Goal: Check status: Check status

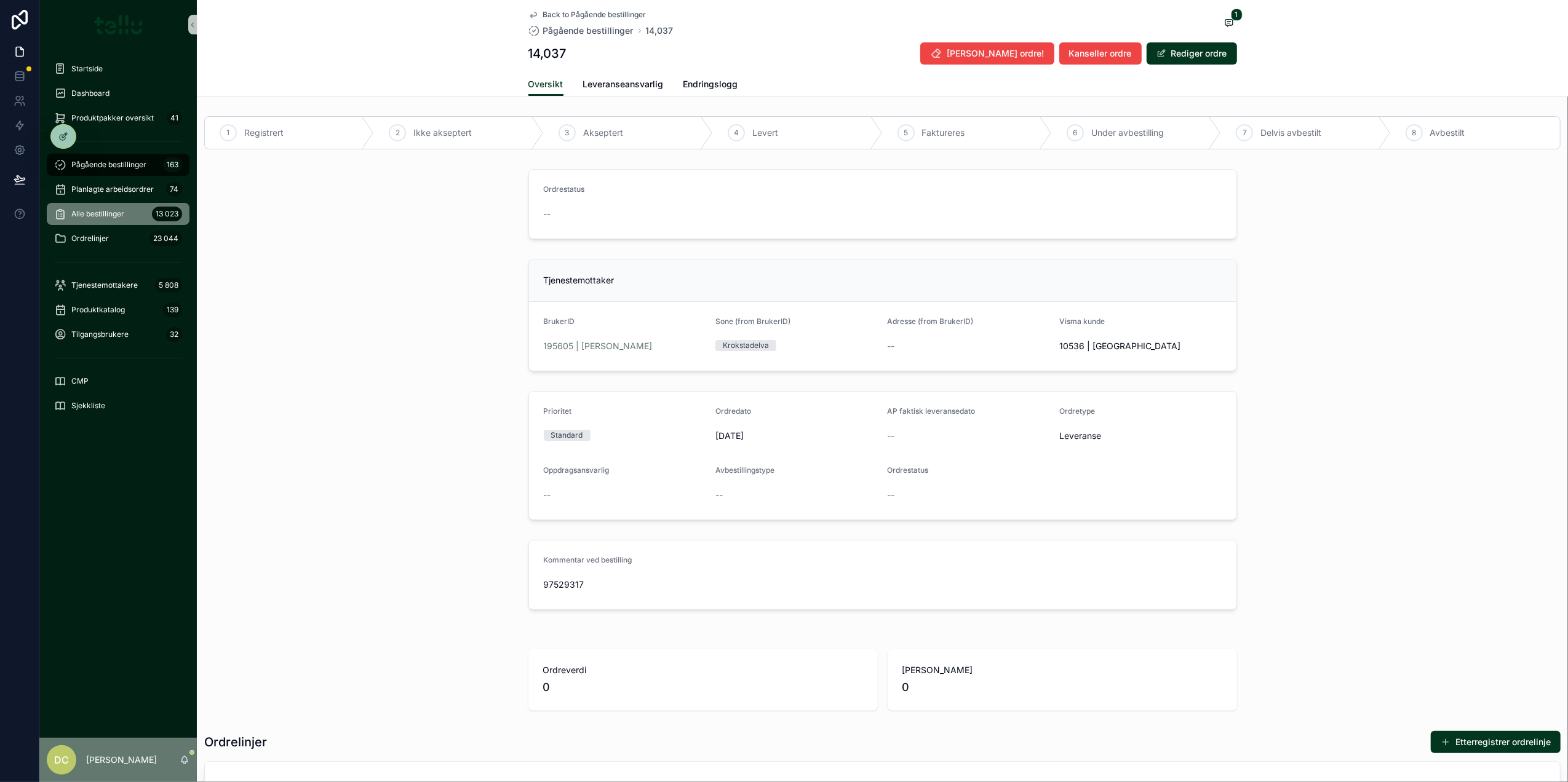
click at [104, 214] on span "Alle bestillinger" at bounding box center [97, 214] width 53 height 10
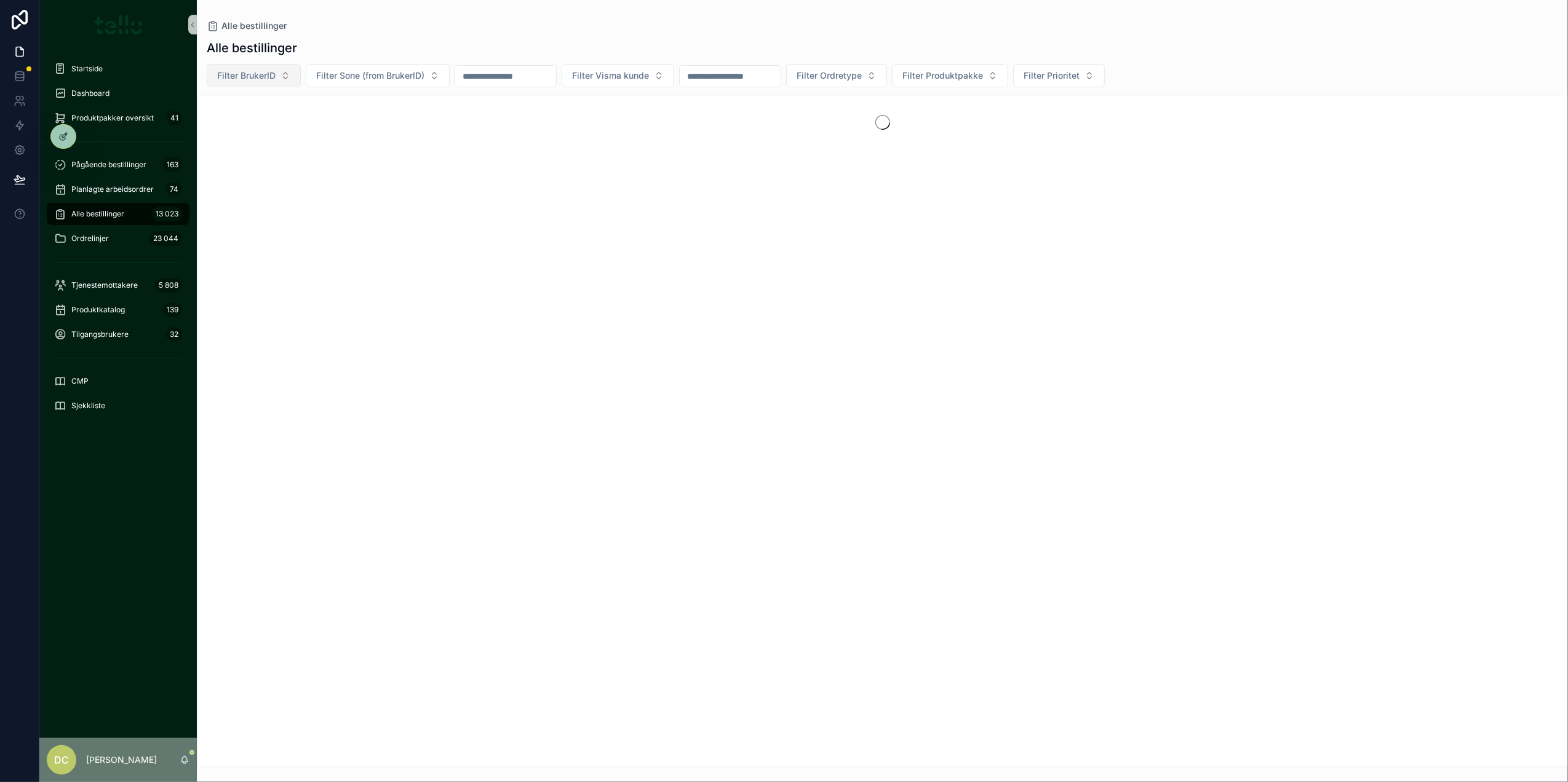
click at [271, 77] on span "Filter BrukerID" at bounding box center [246, 75] width 59 height 12
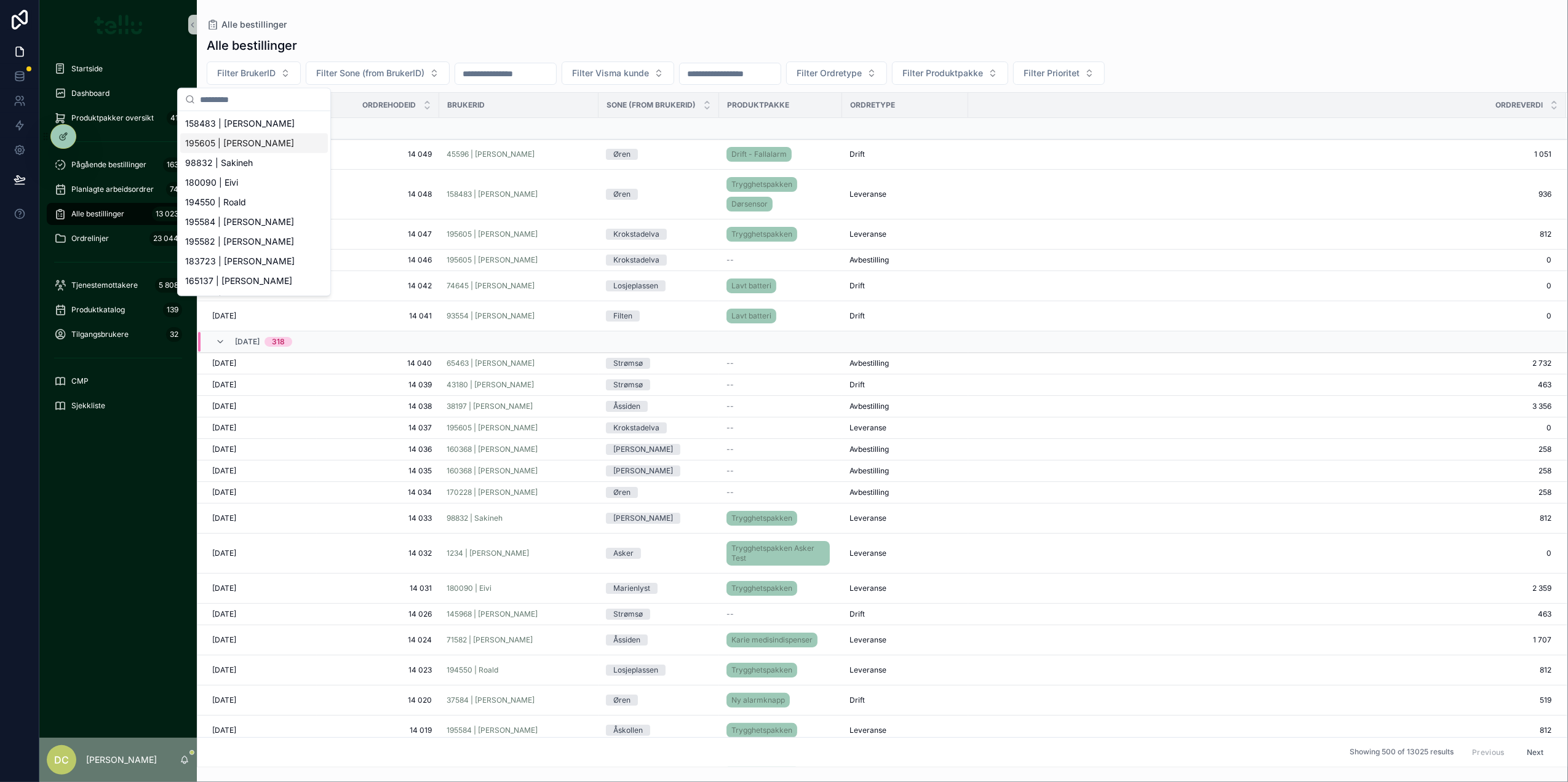
click at [523, 74] on input "scrollable content" at bounding box center [506, 73] width 101 height 17
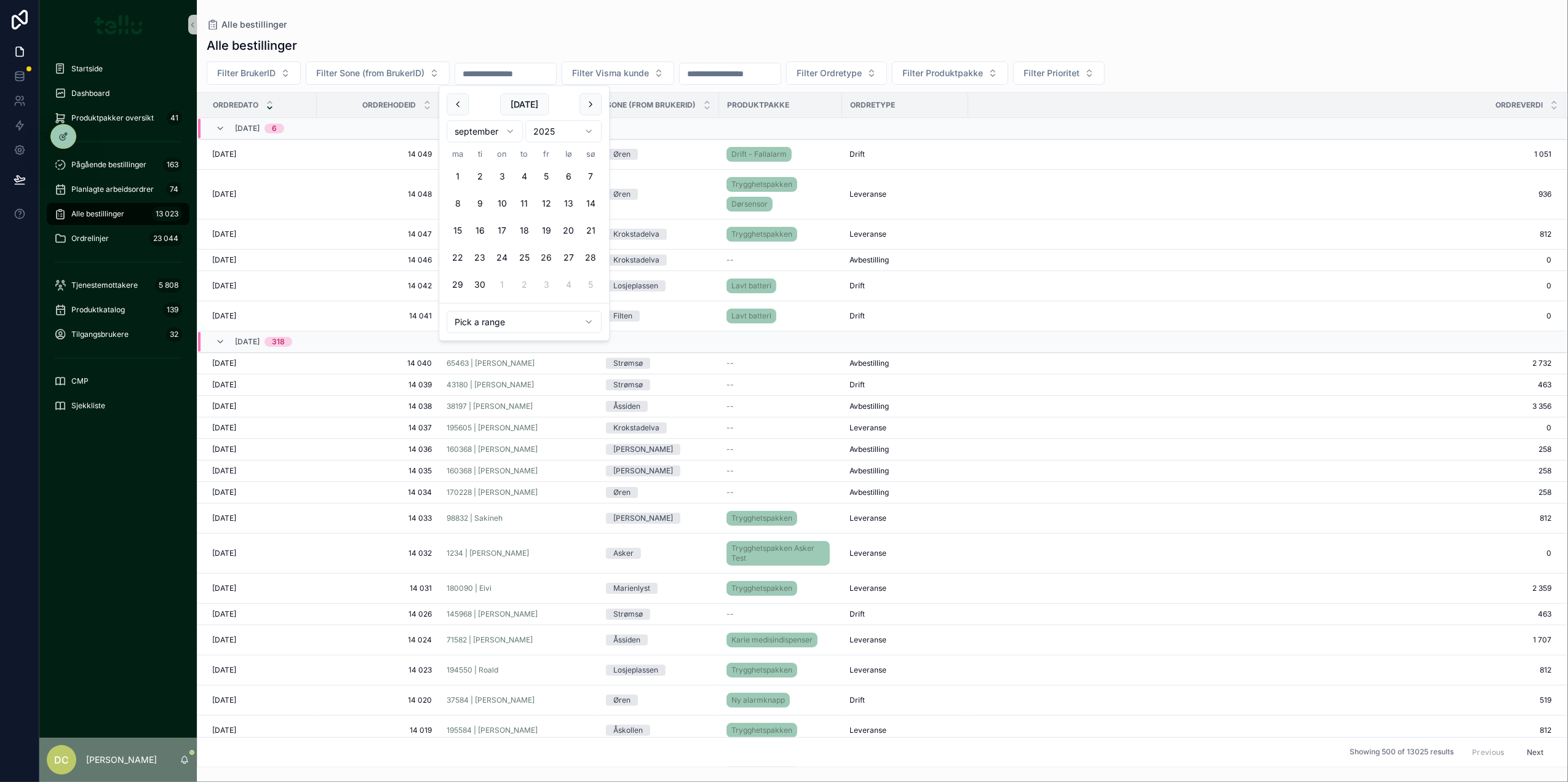
click at [547, 259] on button "26" at bounding box center [546, 257] width 22 height 22
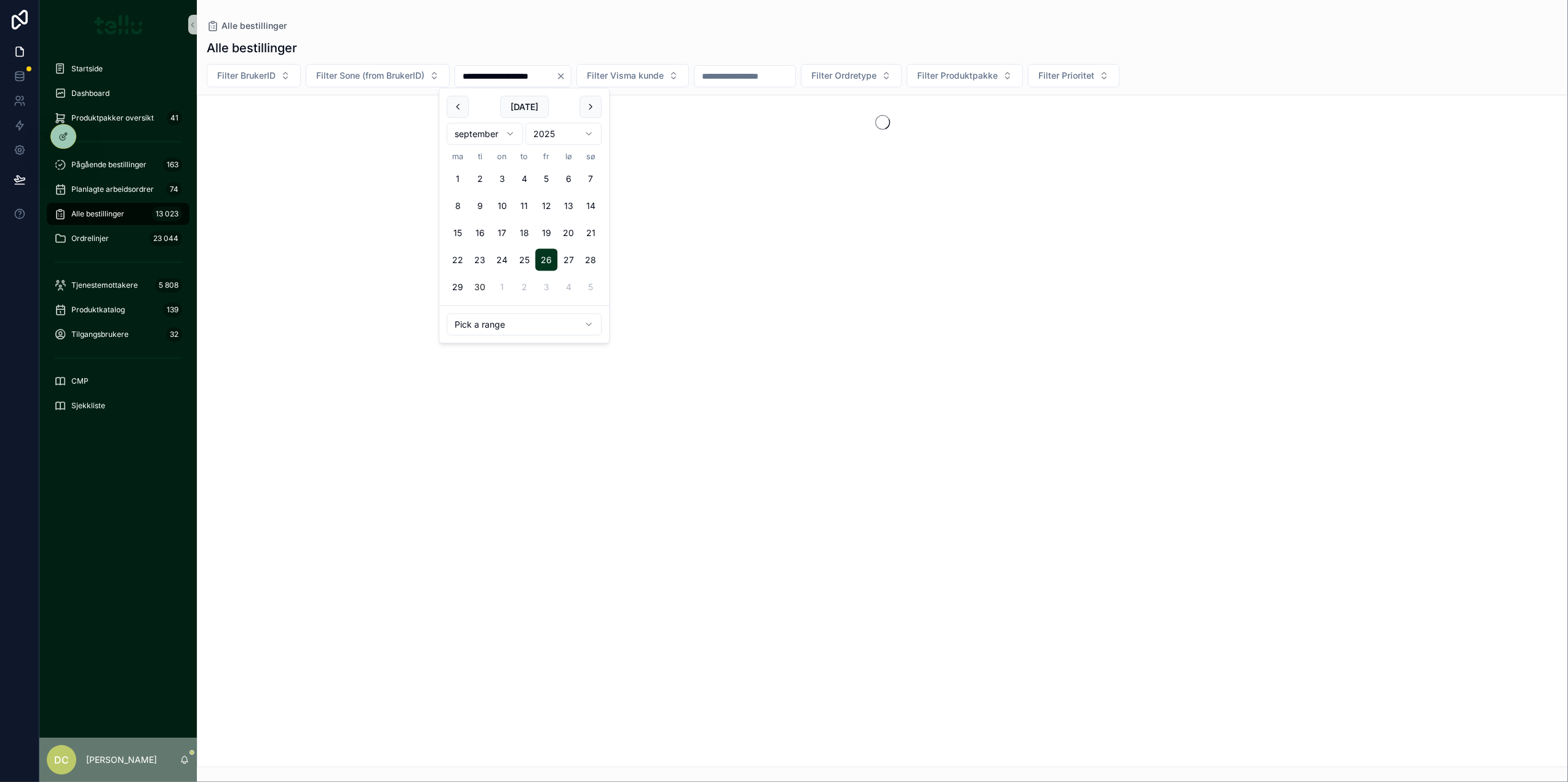
click at [480, 283] on button "30" at bounding box center [480, 287] width 22 height 22
type input "**********"
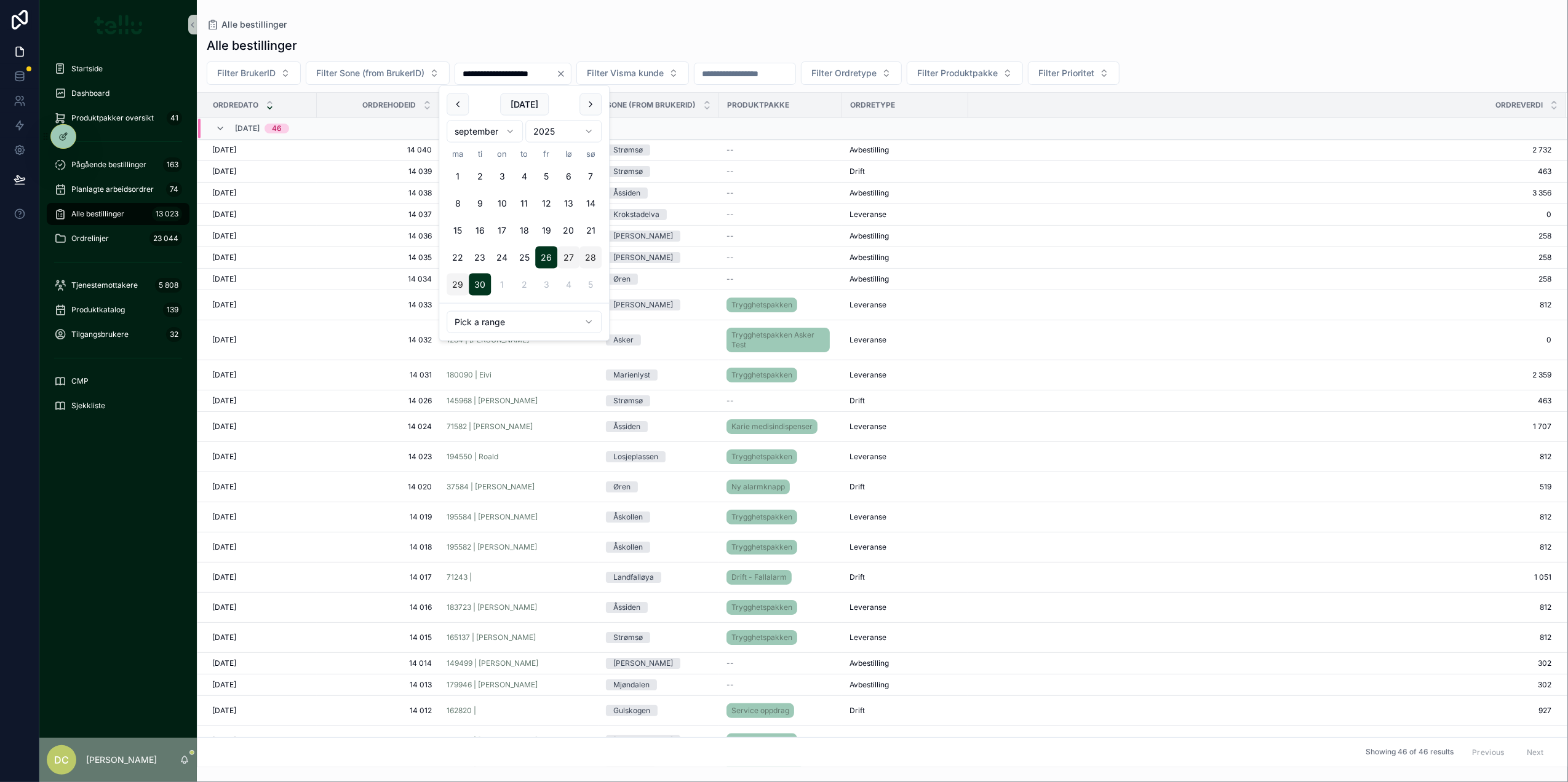
click at [1295, 46] on div "Alle bestillinger" at bounding box center [882, 45] width 1352 height 17
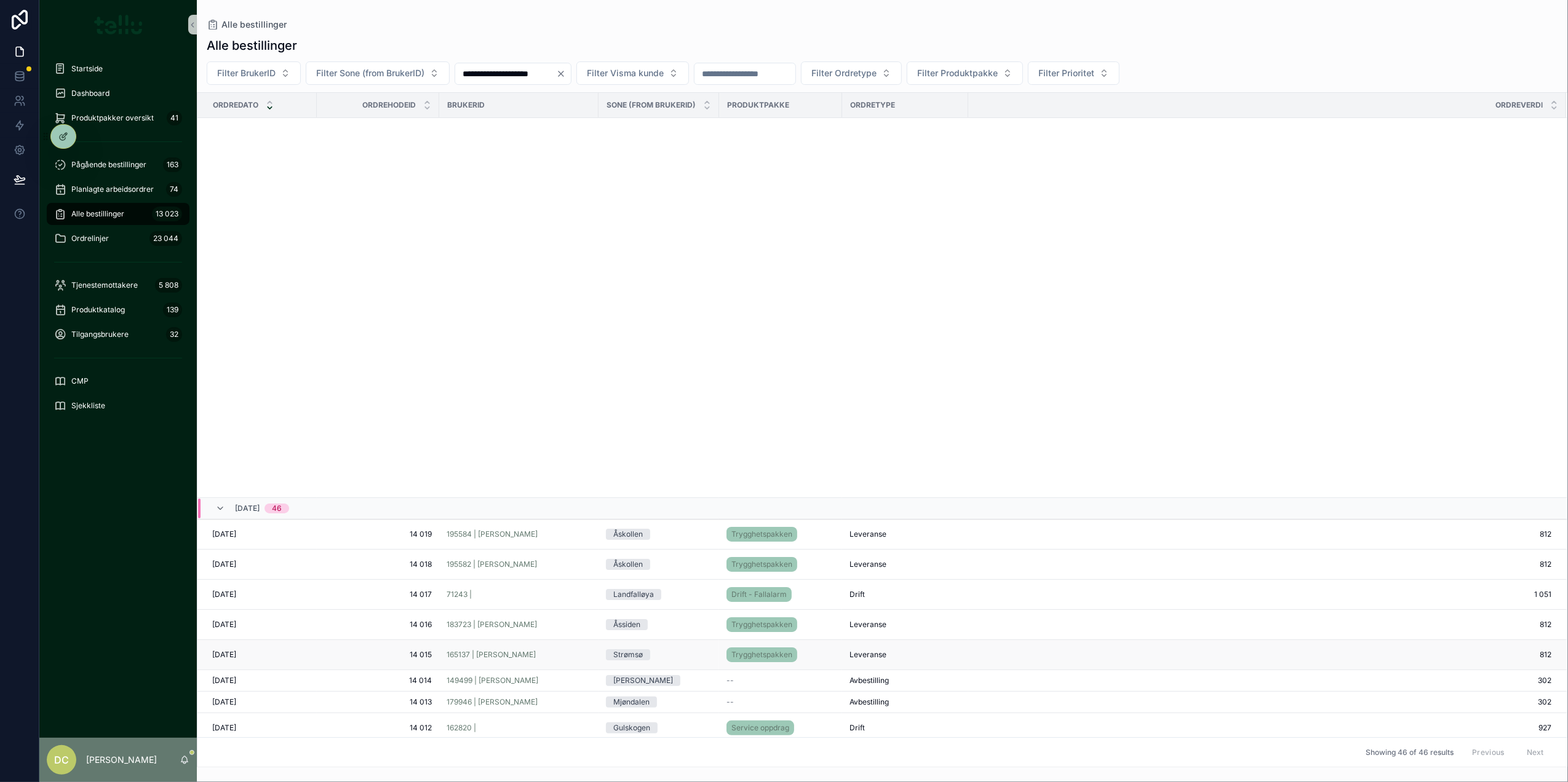
scroll to position [696, 0]
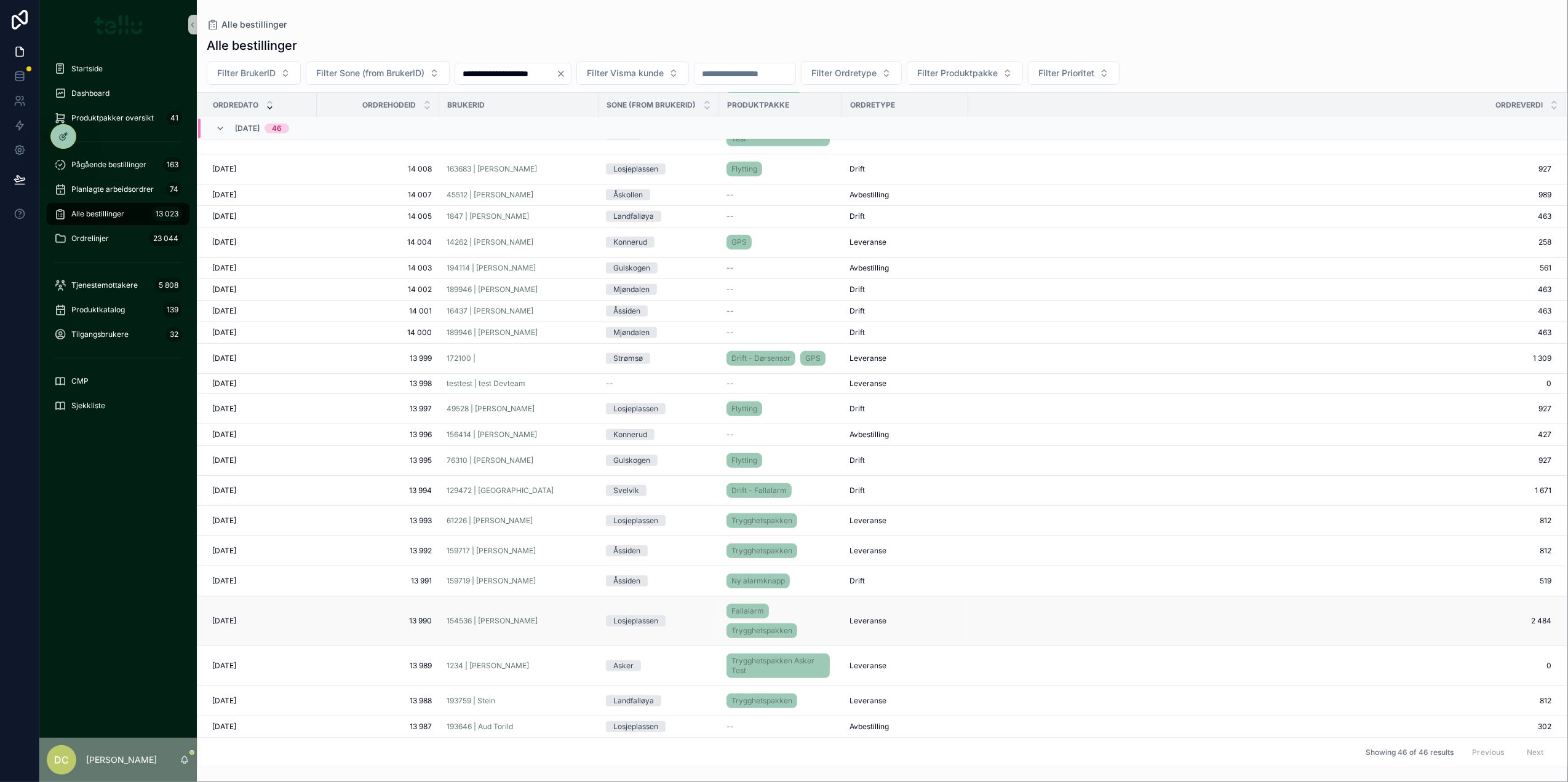
click at [555, 625] on div "154536 | [PERSON_NAME]" at bounding box center [518, 621] width 144 height 10
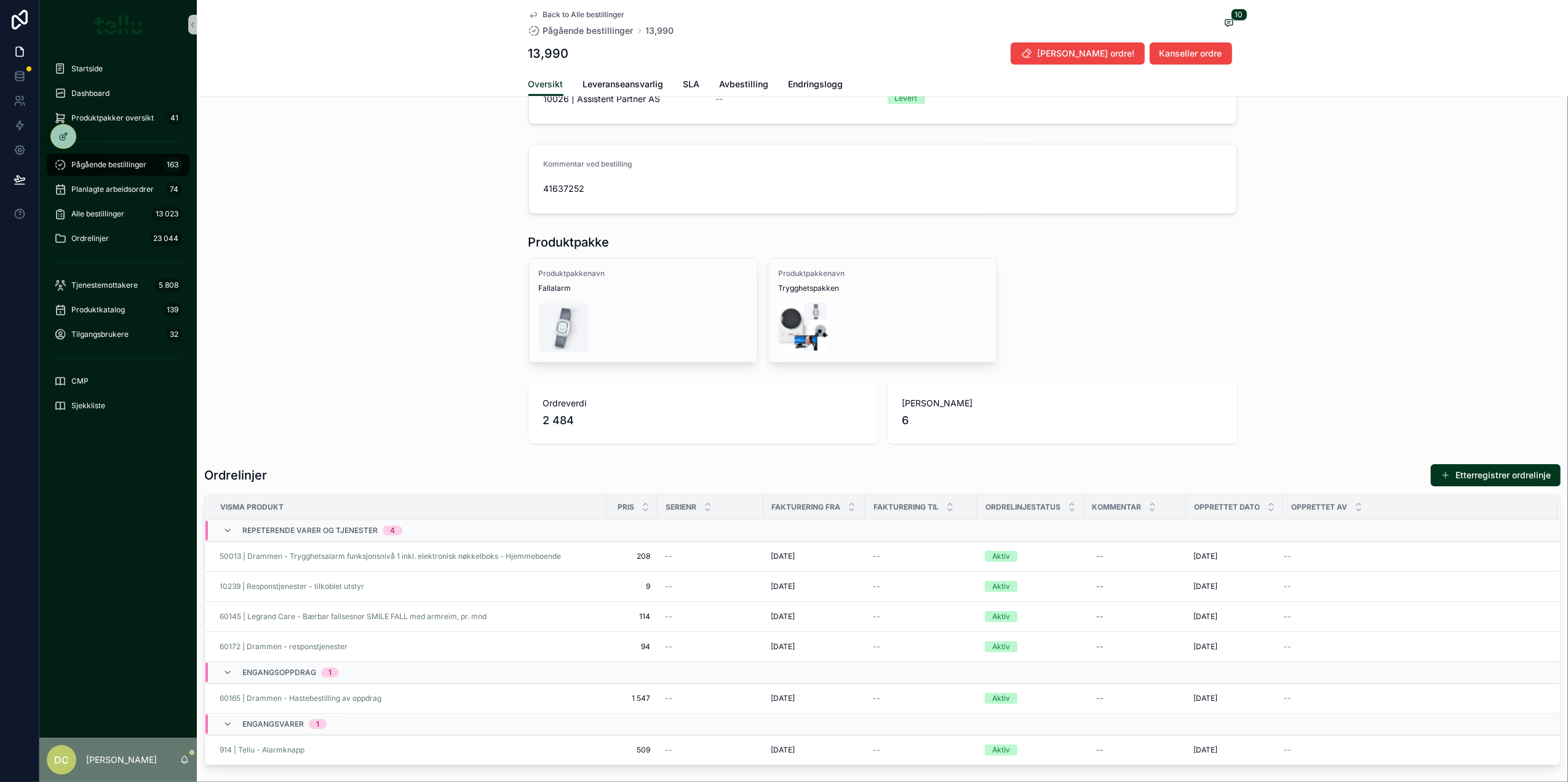
scroll to position [492, 0]
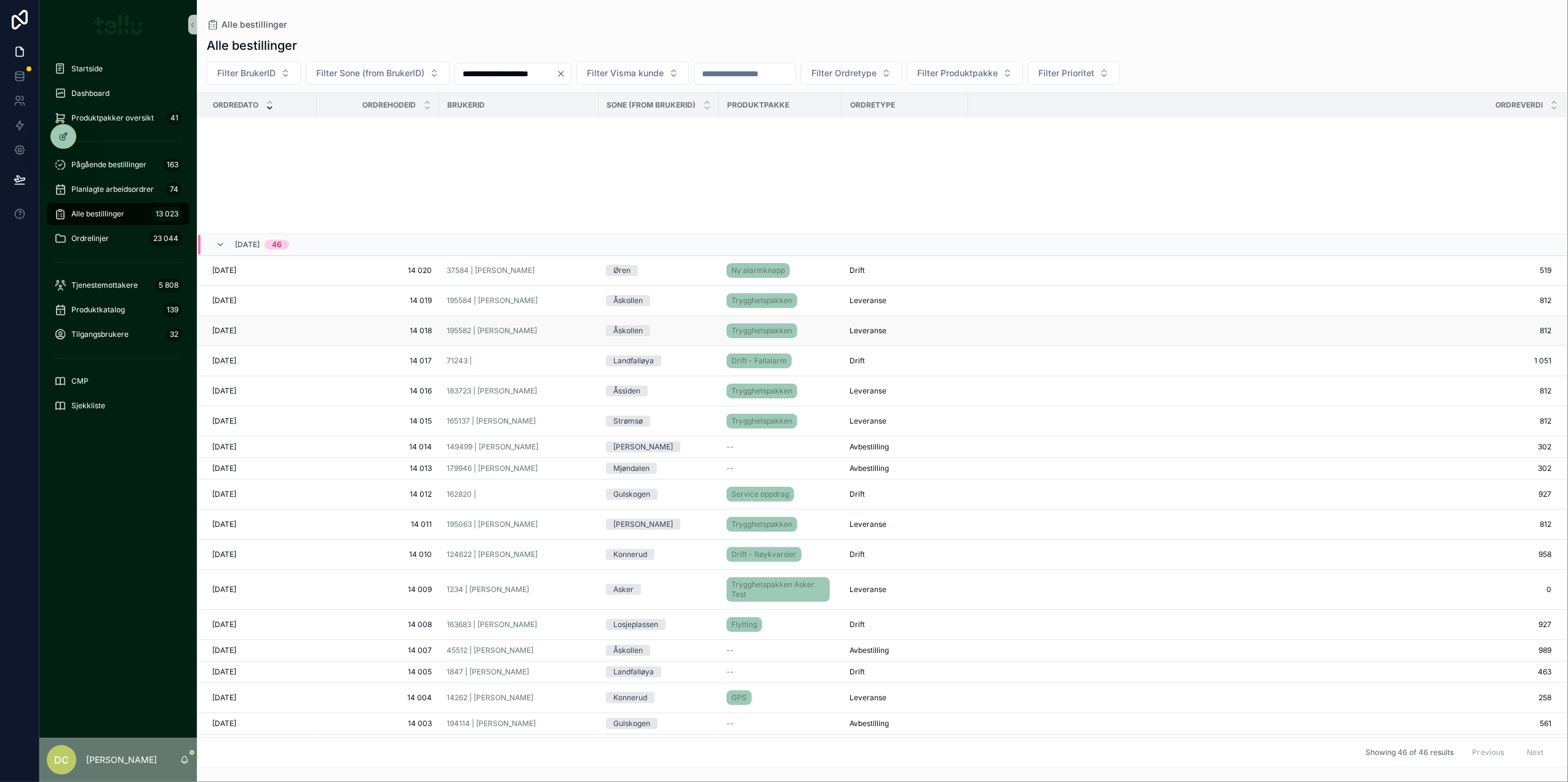
scroll to position [696, 0]
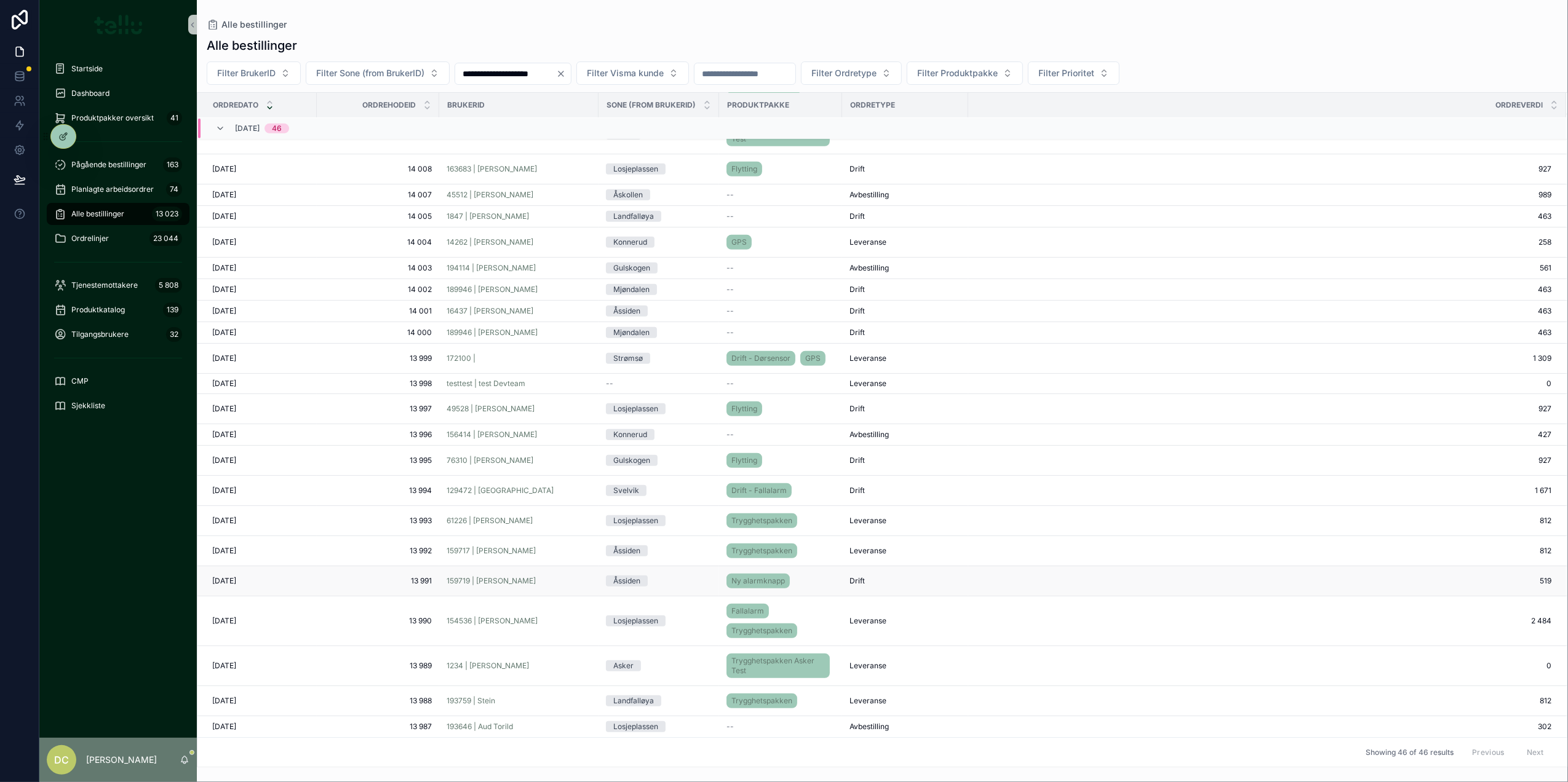
click at [521, 577] on div "159719 | [PERSON_NAME]" at bounding box center [518, 581] width 144 height 10
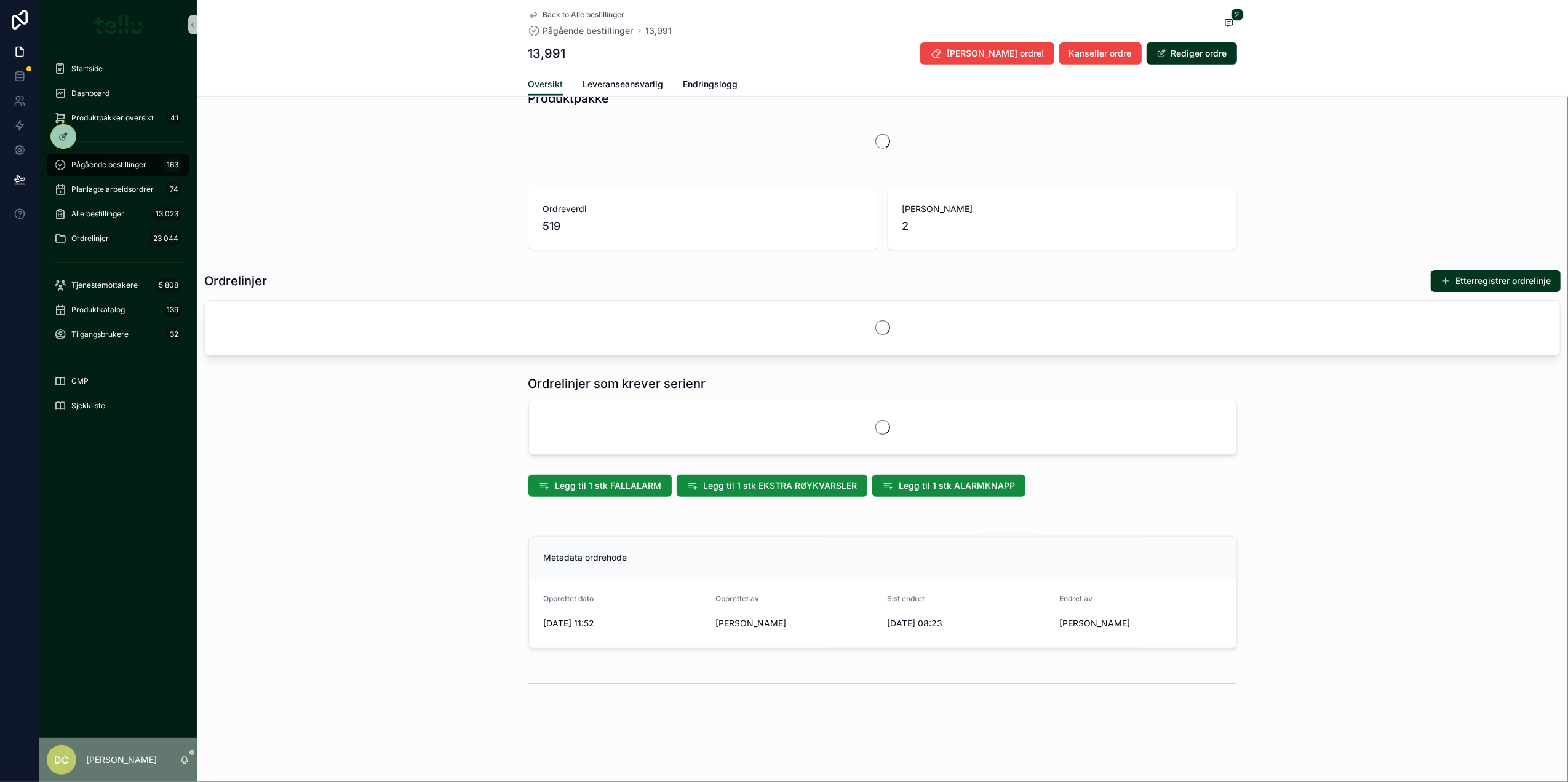
scroll to position [562, 0]
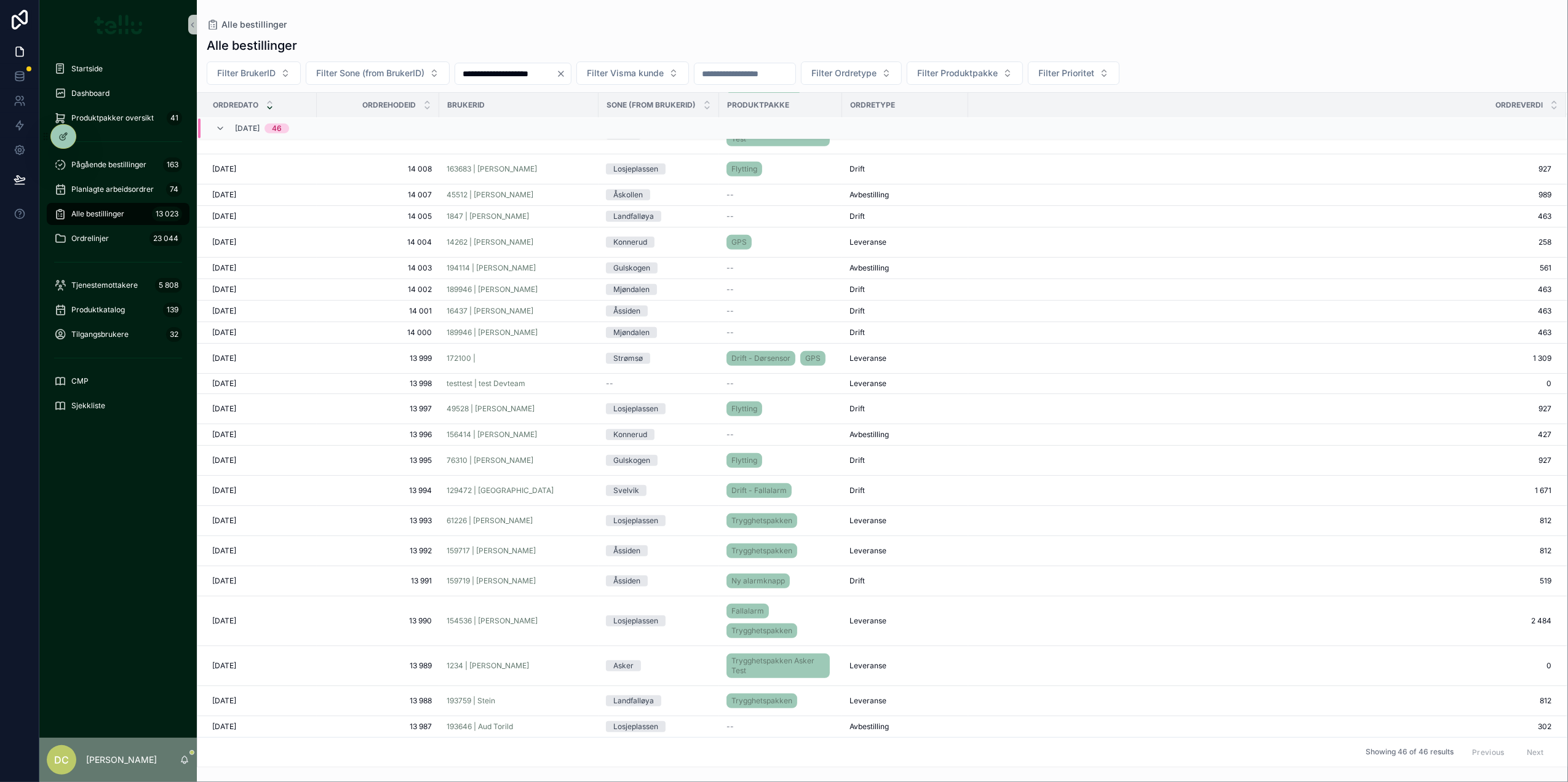
scroll to position [696, 0]
click at [551, 493] on div "129472 | [GEOGRAPHIC_DATA]" at bounding box center [518, 491] width 144 height 10
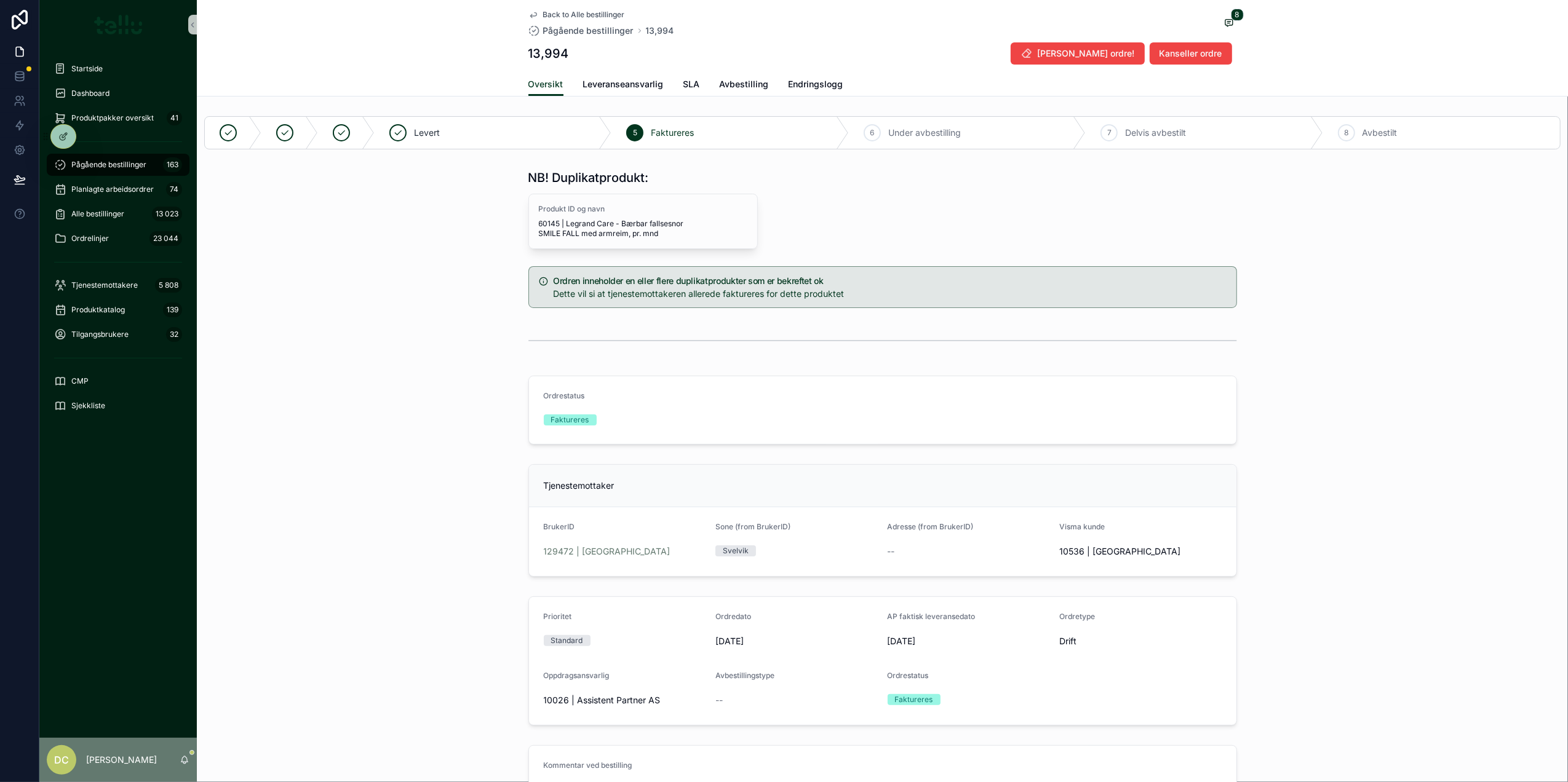
click at [581, 556] on span "129472 | [GEOGRAPHIC_DATA]" at bounding box center [607, 551] width 126 height 12
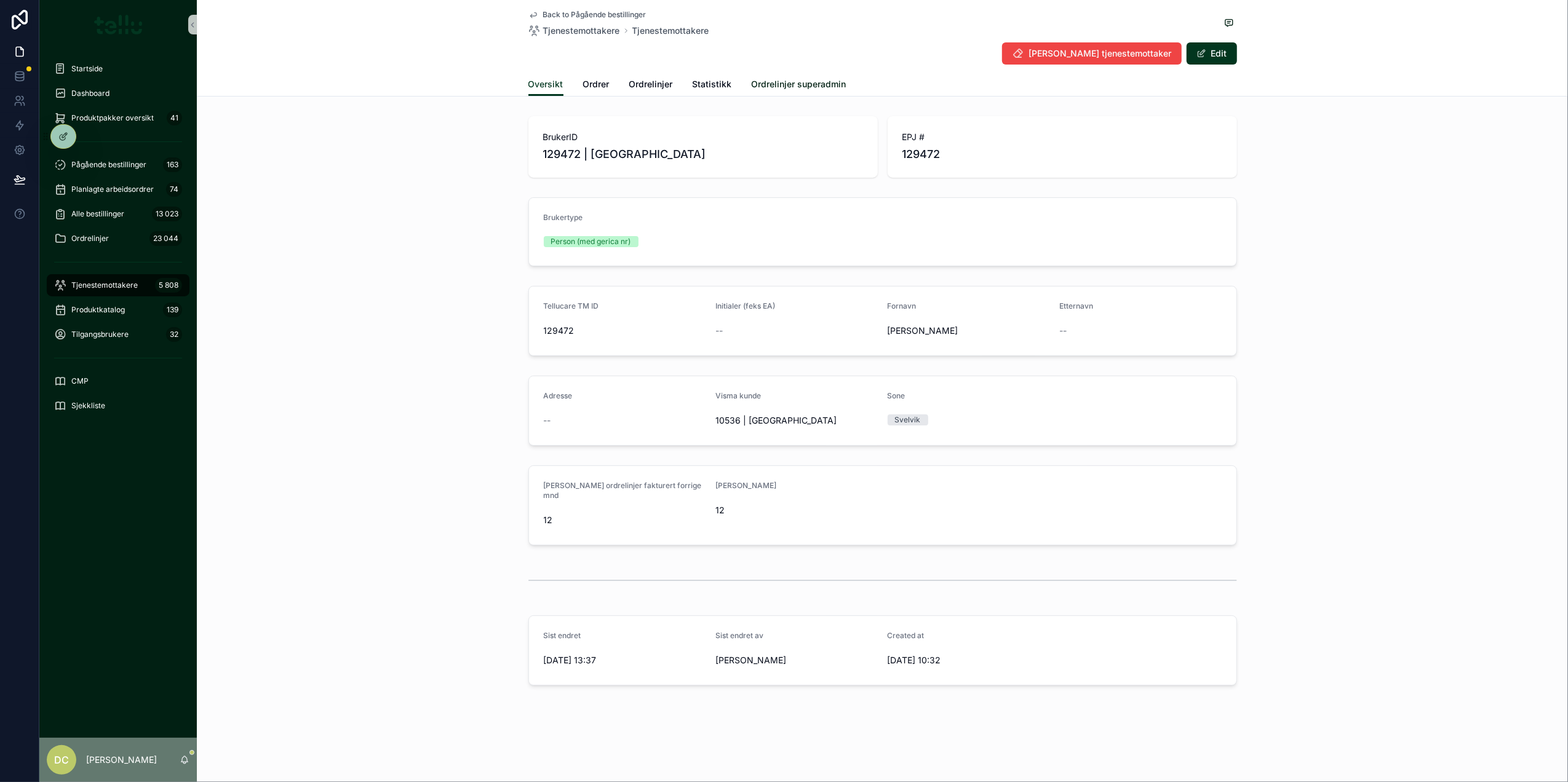
click at [788, 82] on span "Ordrelinjer superadmin" at bounding box center [799, 84] width 95 height 12
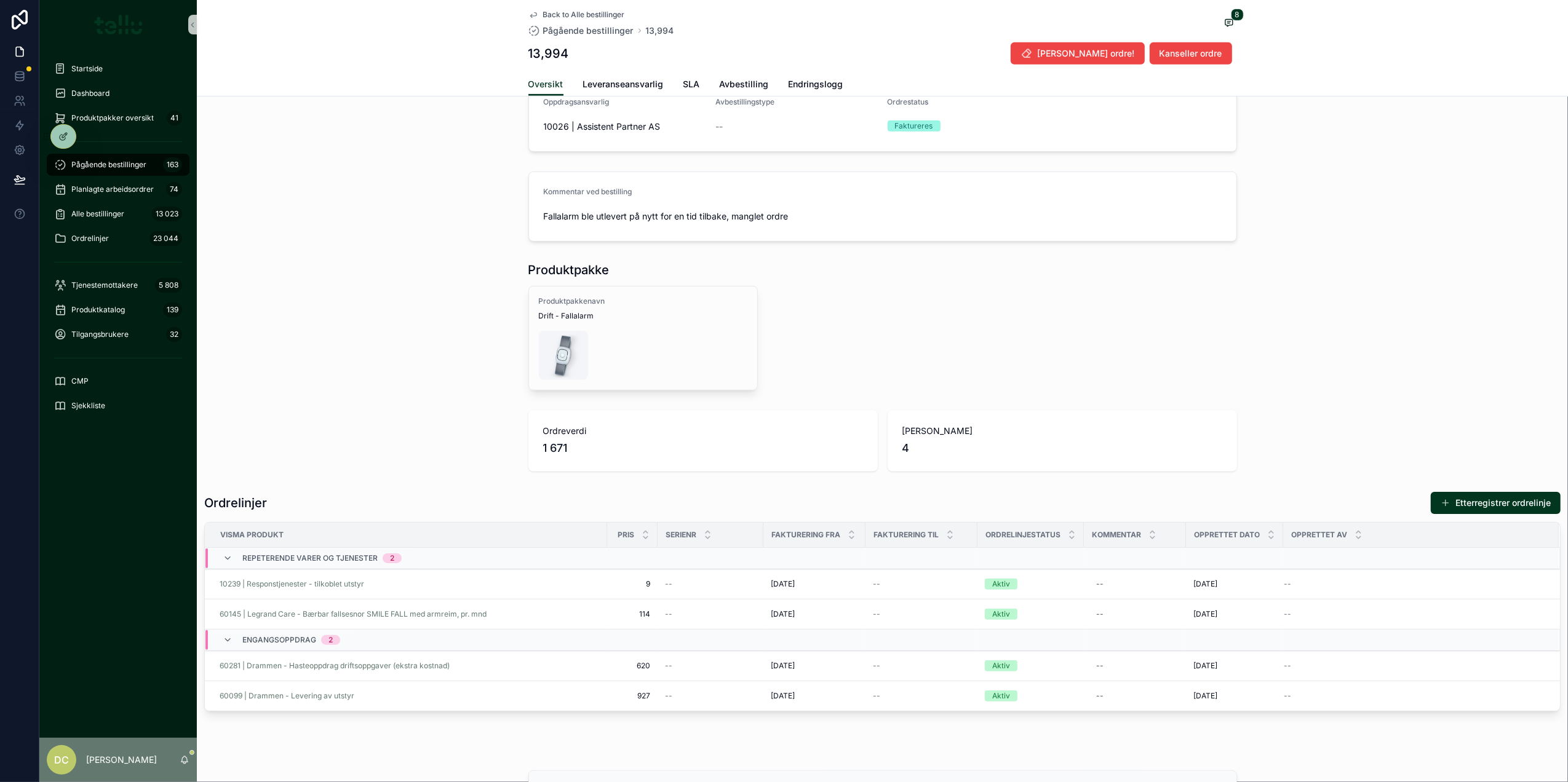
scroll to position [492, 0]
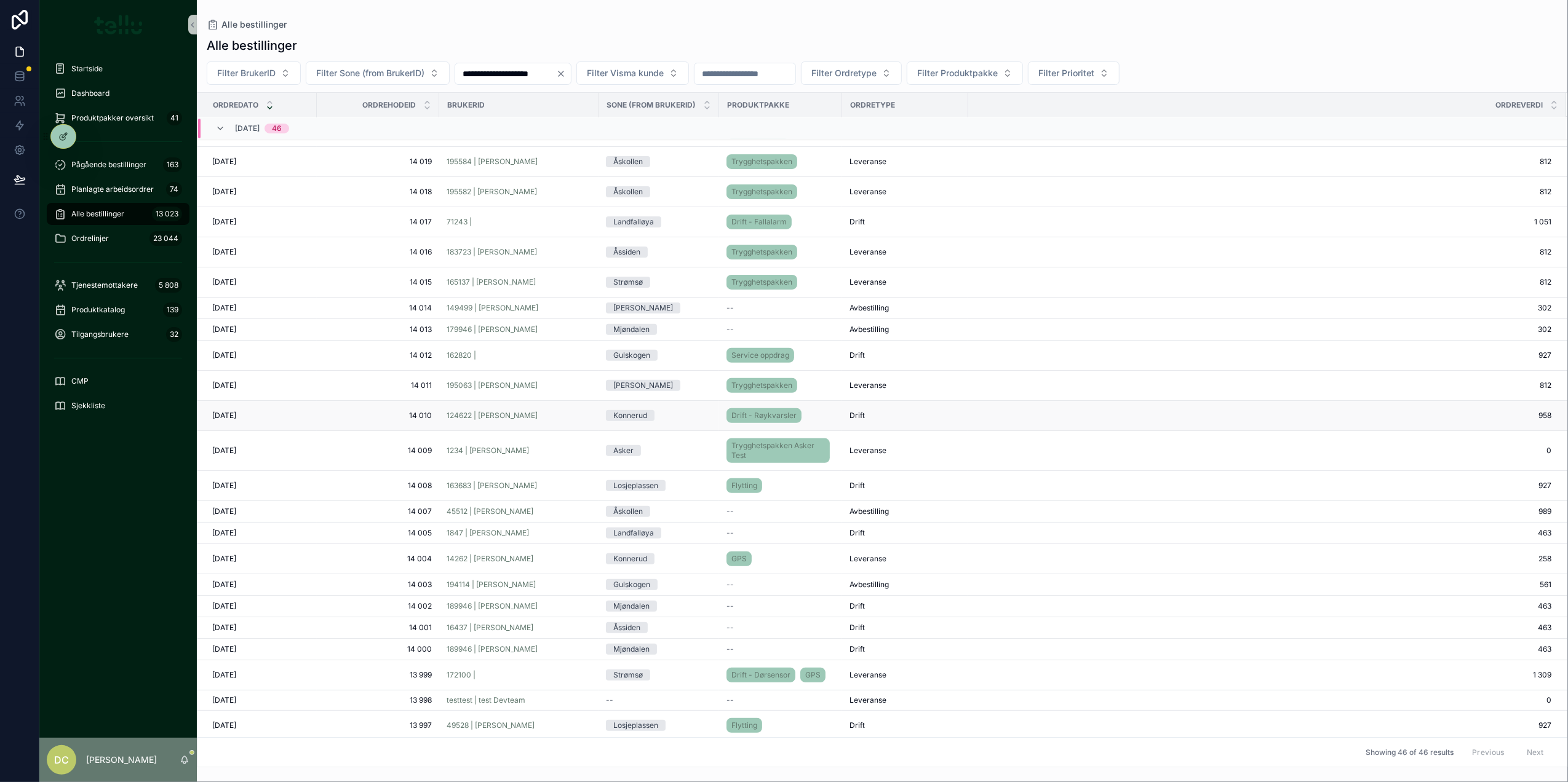
scroll to position [370, 0]
click at [564, 423] on div "124622 | [PERSON_NAME]" at bounding box center [518, 418] width 144 height 10
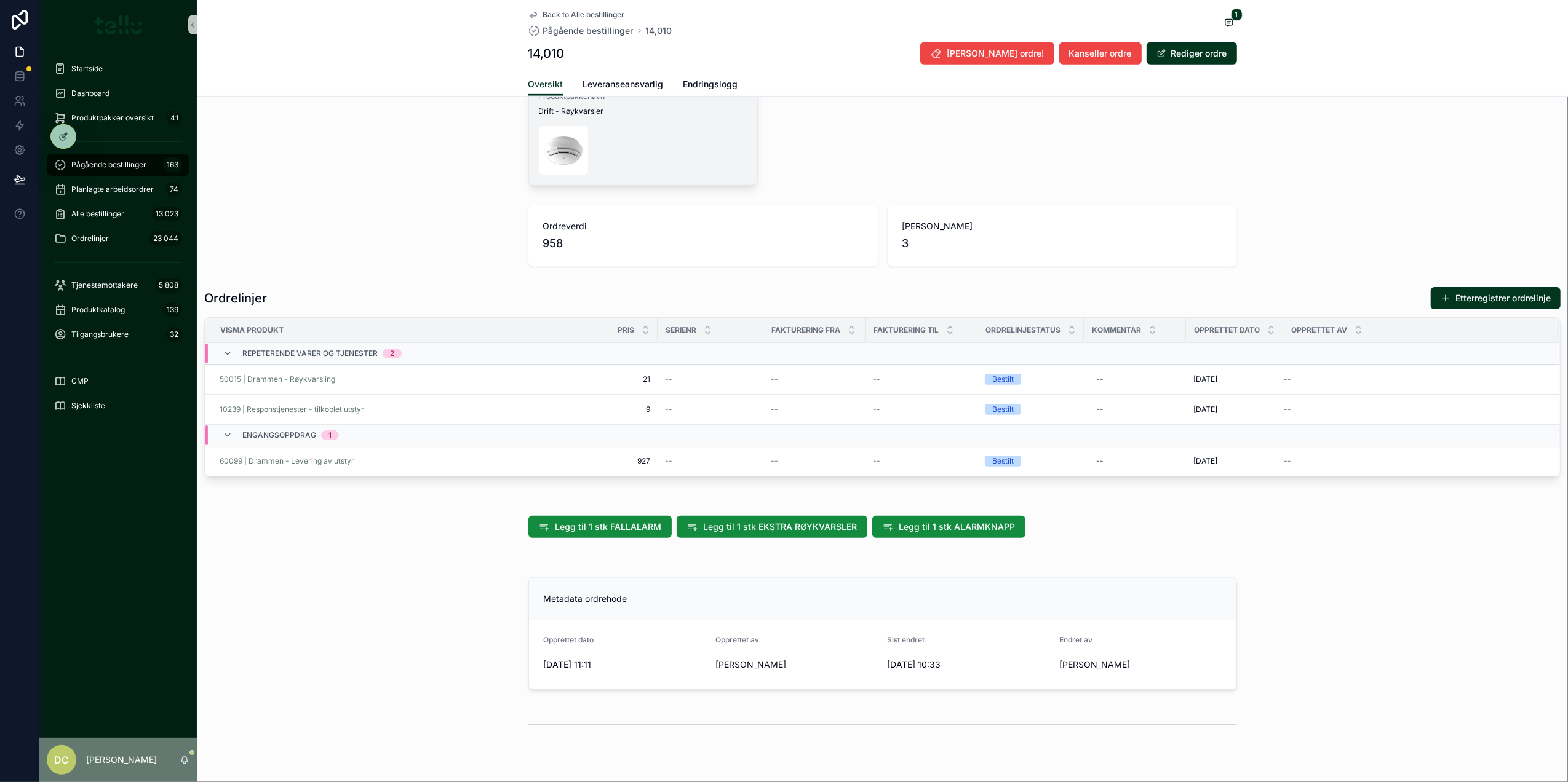
scroll to position [650, 0]
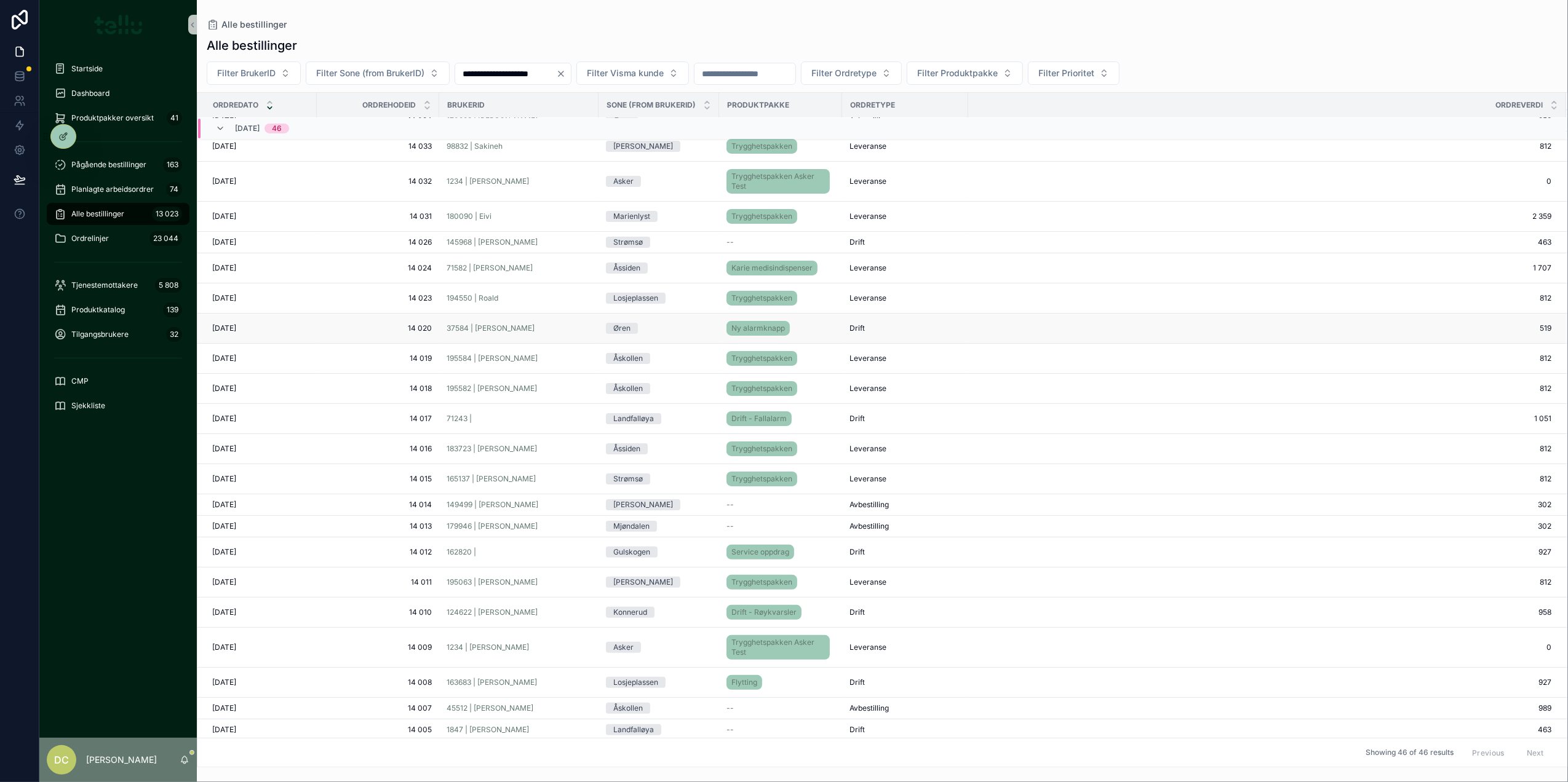
scroll to position [107, 0]
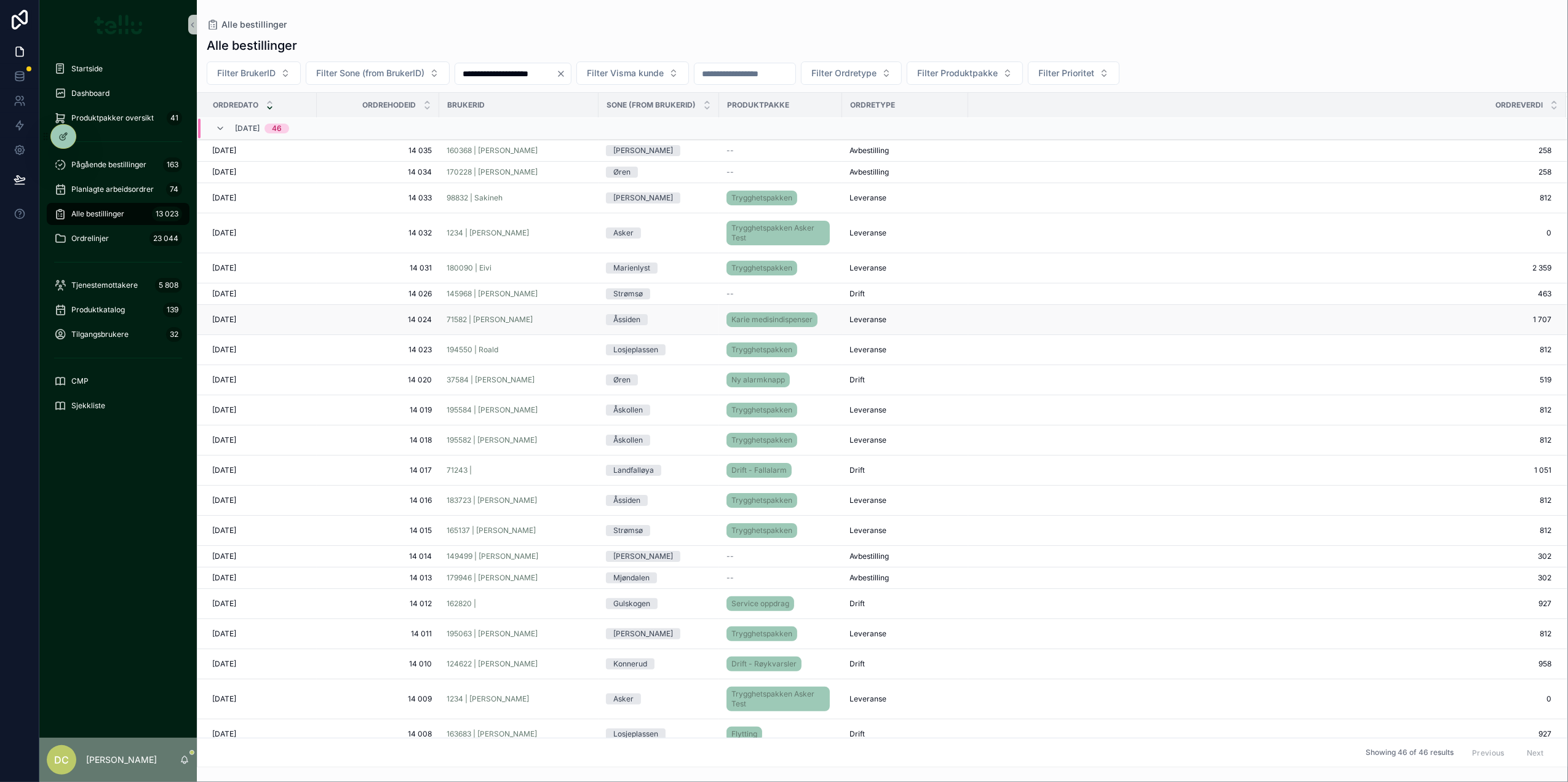
click at [694, 320] on div "Åssiden" at bounding box center [659, 320] width 106 height 11
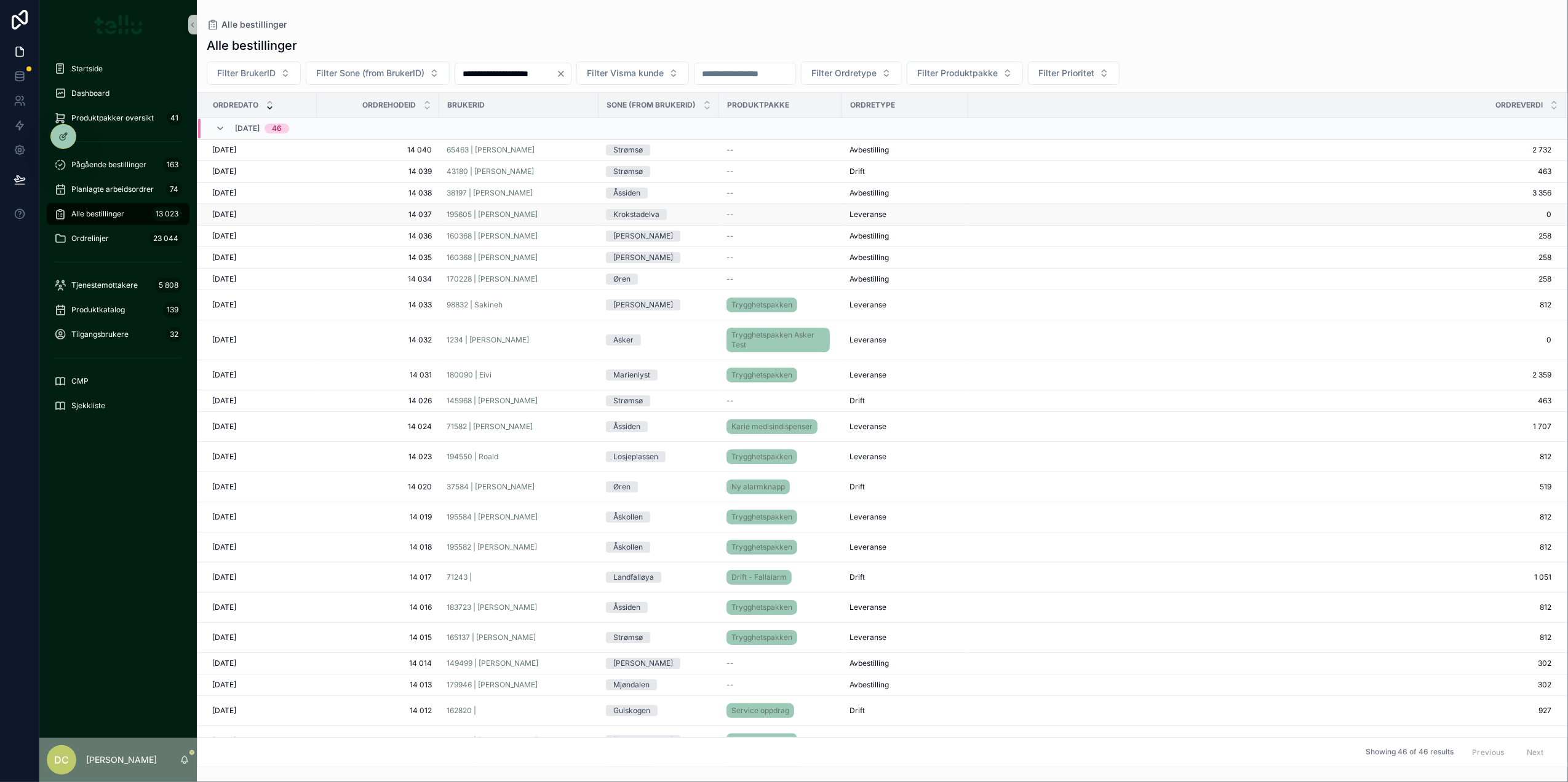
click at [569, 213] on div "195605 | [PERSON_NAME]" at bounding box center [518, 214] width 144 height 10
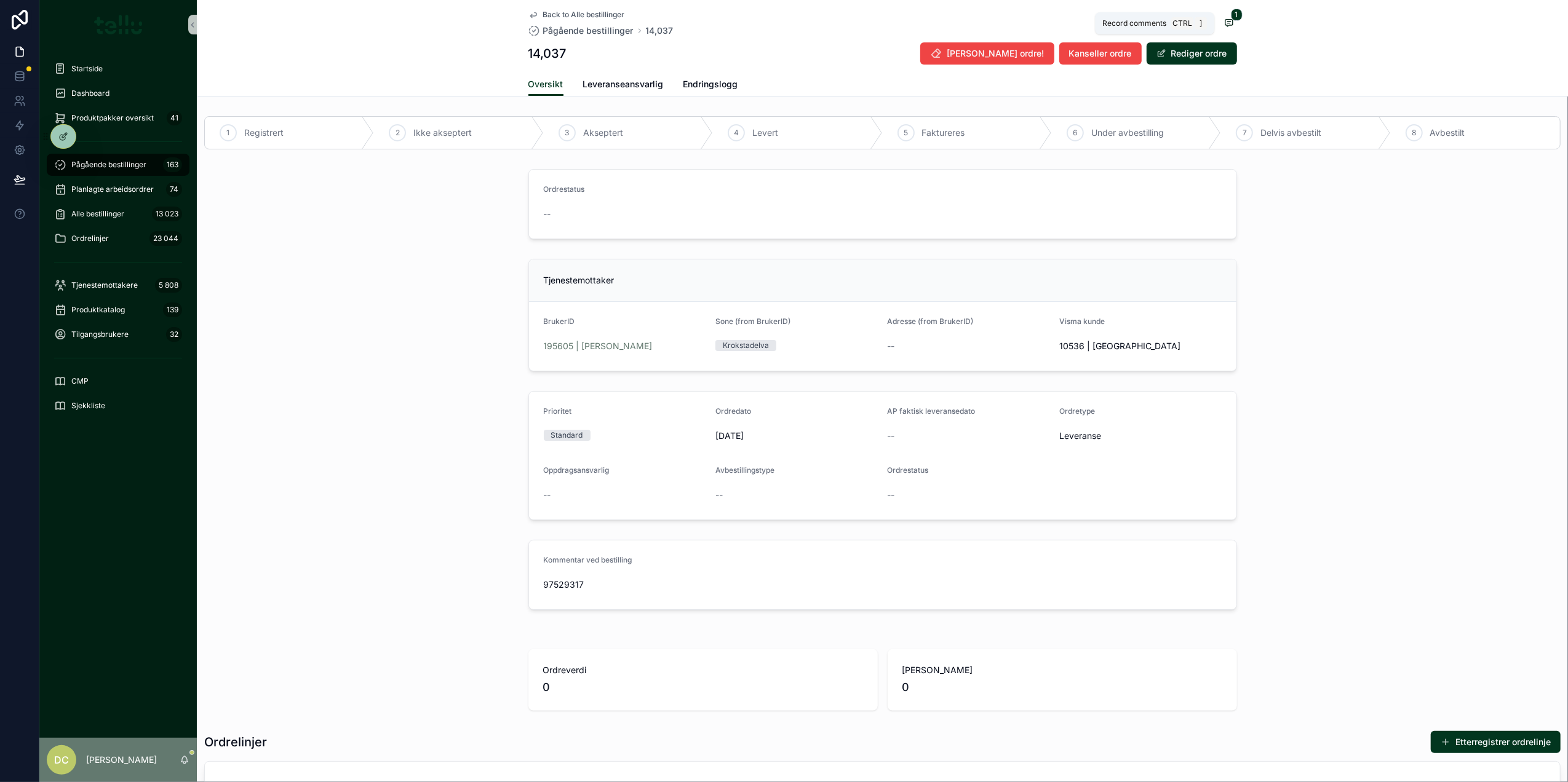
click at [1221, 16] on span "scrollable content" at bounding box center [1229, 23] width 16 height 14
